Goal: Entertainment & Leisure: Consume media (video, audio)

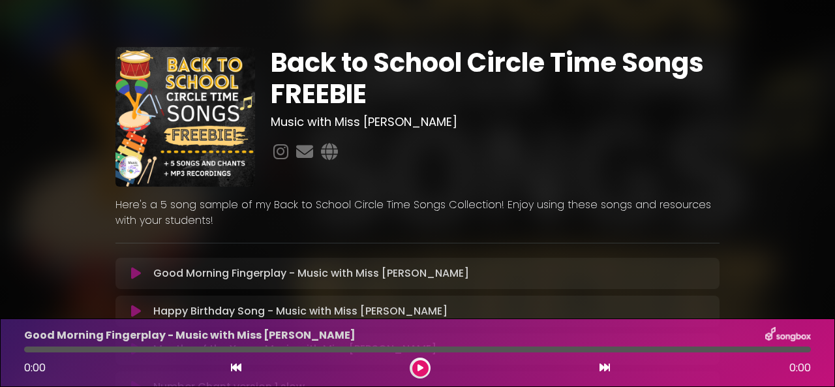
click at [436, 267] on div "Good Morning Fingerplay - Music with Miss [PERSON_NAME] Loading Track..." at bounding box center [430, 274] width 564 height 16
click at [423, 365] on icon at bounding box center [421, 368] width 6 height 8
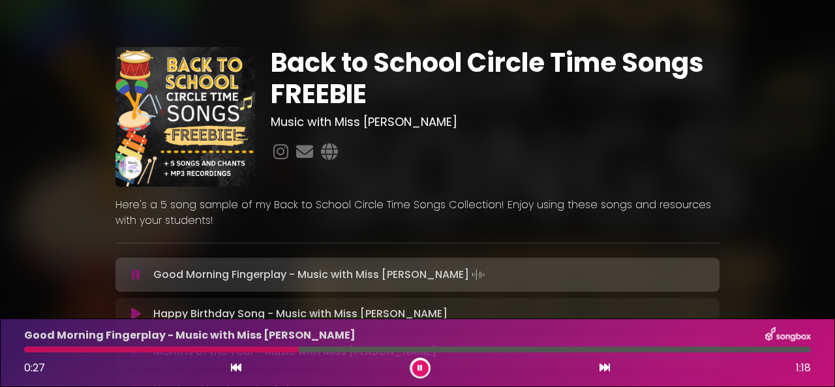
click at [96, 339] on p "Good Morning Fingerplay - Music with Miss [PERSON_NAME]" at bounding box center [189, 335] width 331 height 16
click at [239, 363] on button at bounding box center [236, 367] width 12 height 17
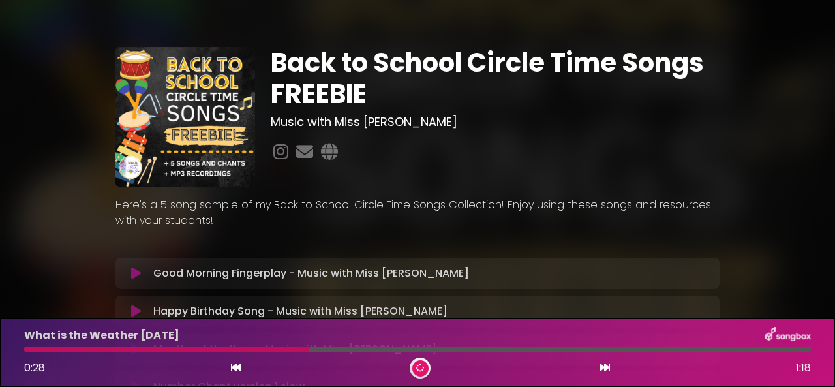
click at [240, 364] on icon at bounding box center [236, 367] width 10 height 10
click at [200, 271] on p "Good Morning Fingerplay - Music with Miss [PERSON_NAME] Loading Track..." at bounding box center [311, 274] width 316 height 16
click at [137, 273] on icon at bounding box center [136, 273] width 10 height 13
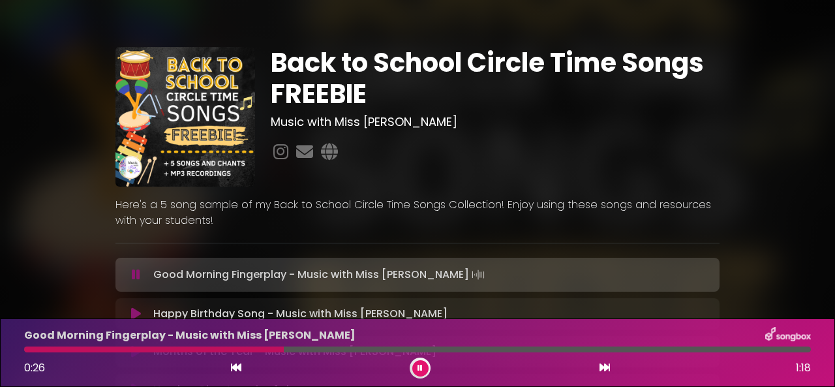
click at [419, 367] on icon at bounding box center [420, 367] width 9 height 9
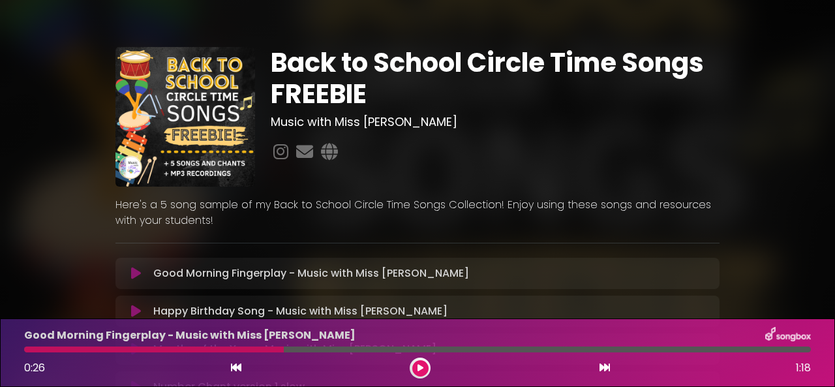
click at [395, 33] on div "Back to School Circle Time Songs FREEBIE Music with Miss [PERSON_NAME] ×" at bounding box center [417, 276] width 604 height 491
